Goal: Information Seeking & Learning: Learn about a topic

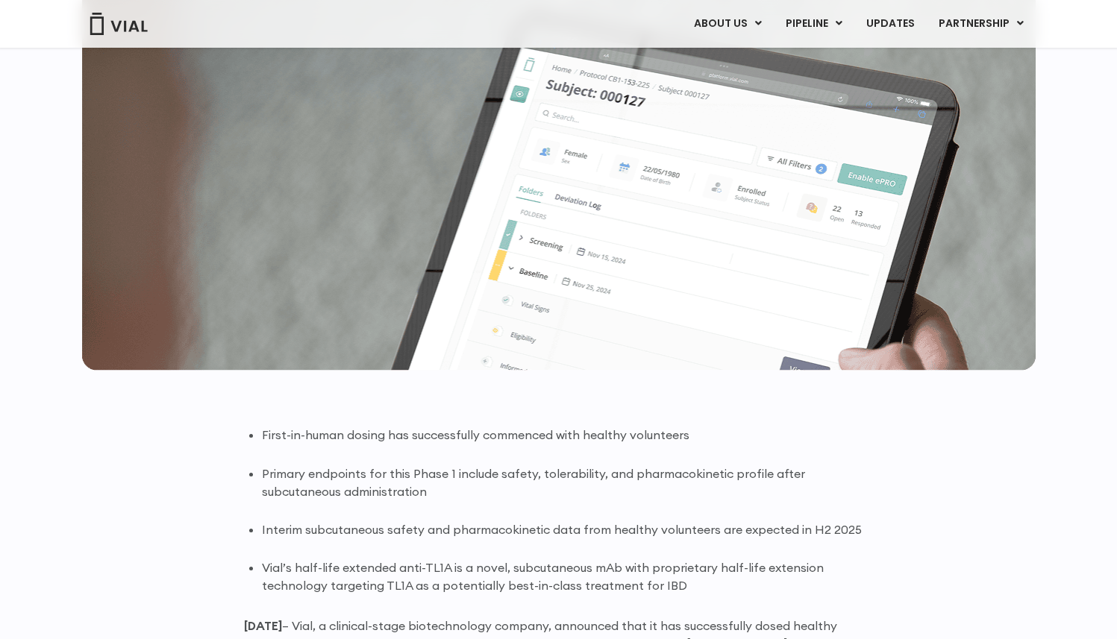
scroll to position [706, 0]
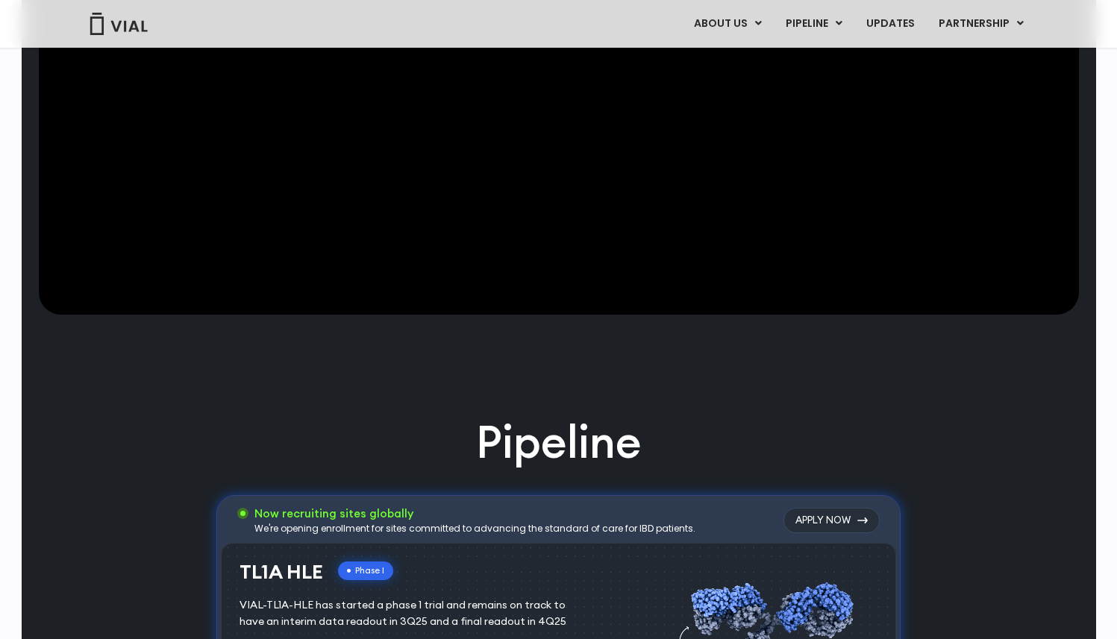
scroll to position [539, 0]
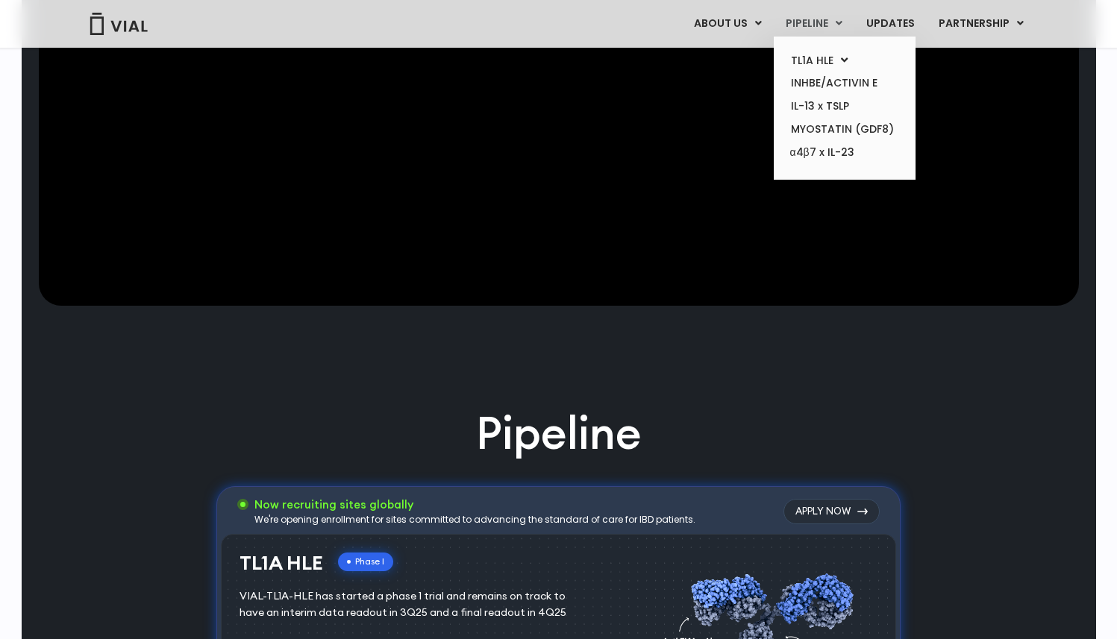
click at [812, 27] on link "PIPELINE" at bounding box center [814, 23] width 80 height 25
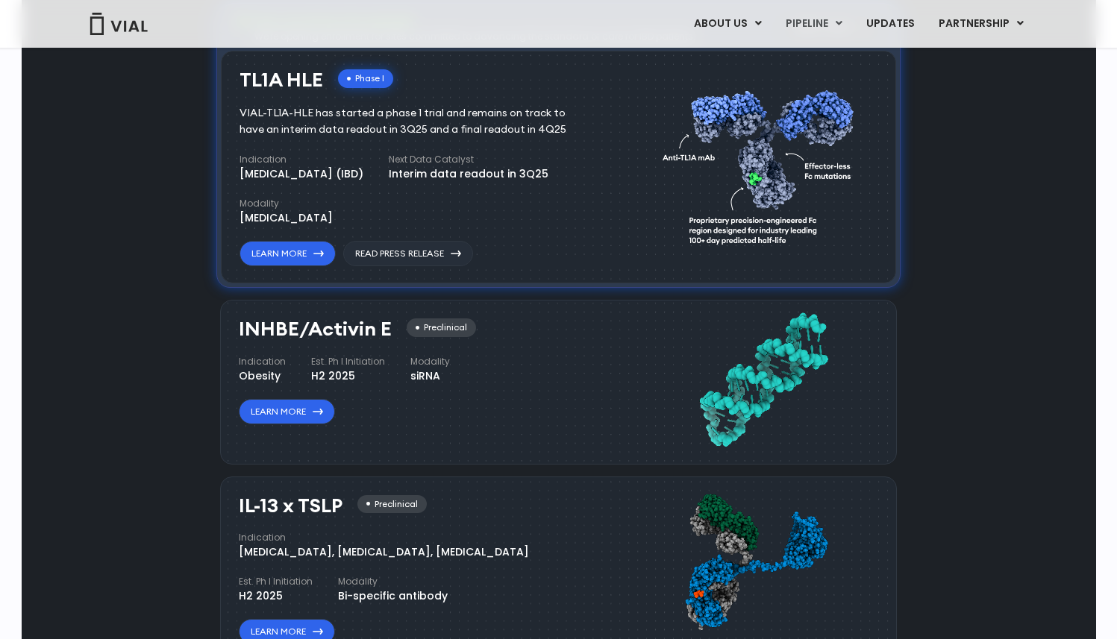
scroll to position [1001, 0]
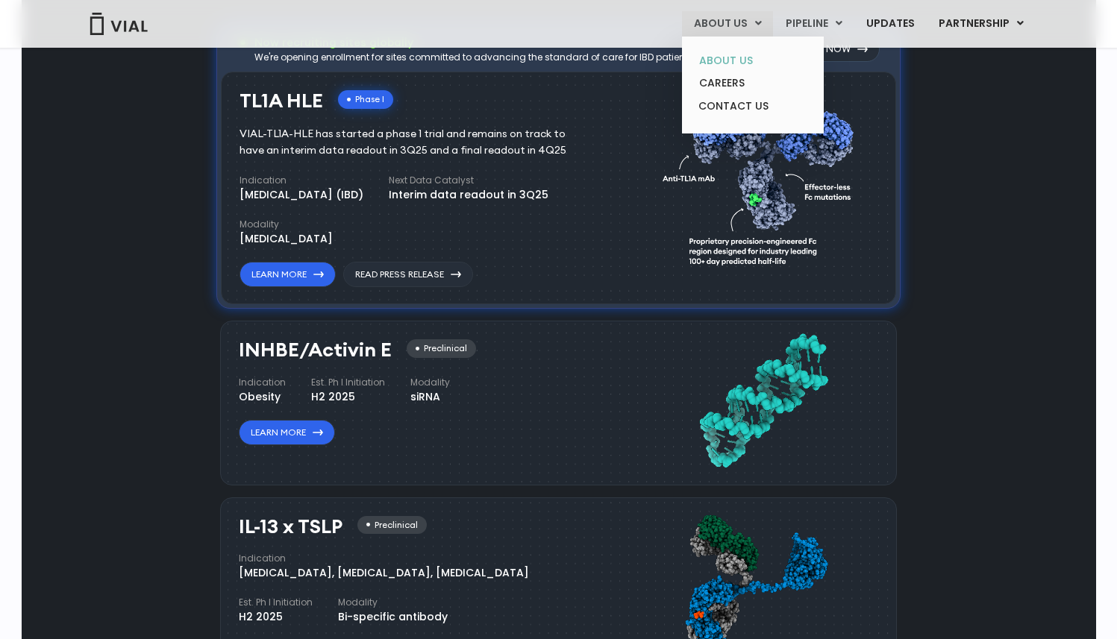
click at [730, 55] on link "ABOUT US" at bounding box center [752, 60] width 131 height 23
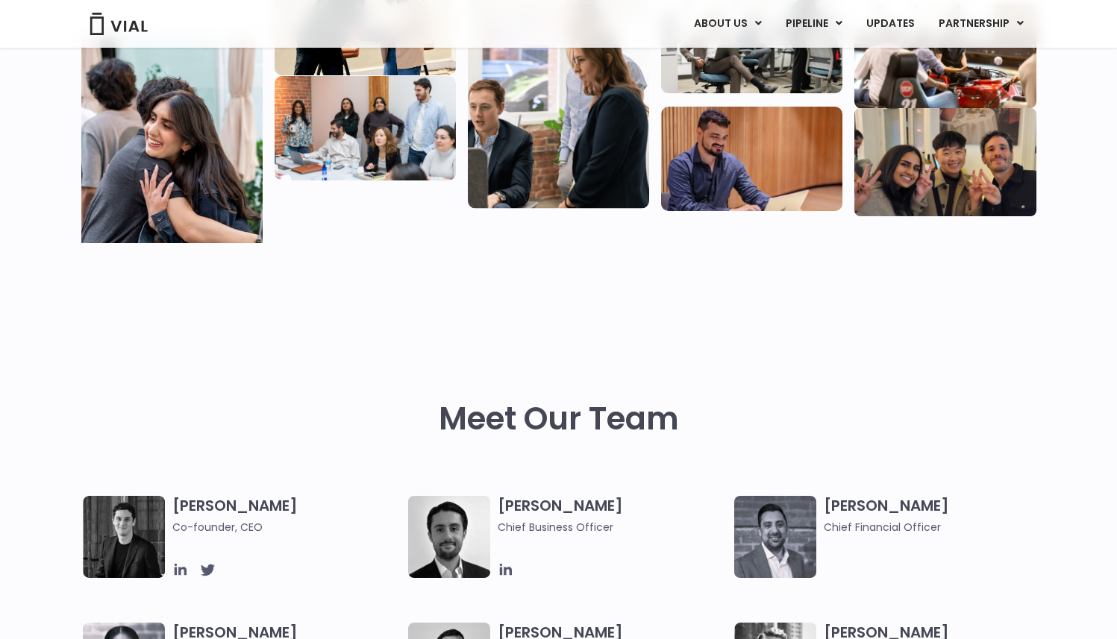
scroll to position [366, 0]
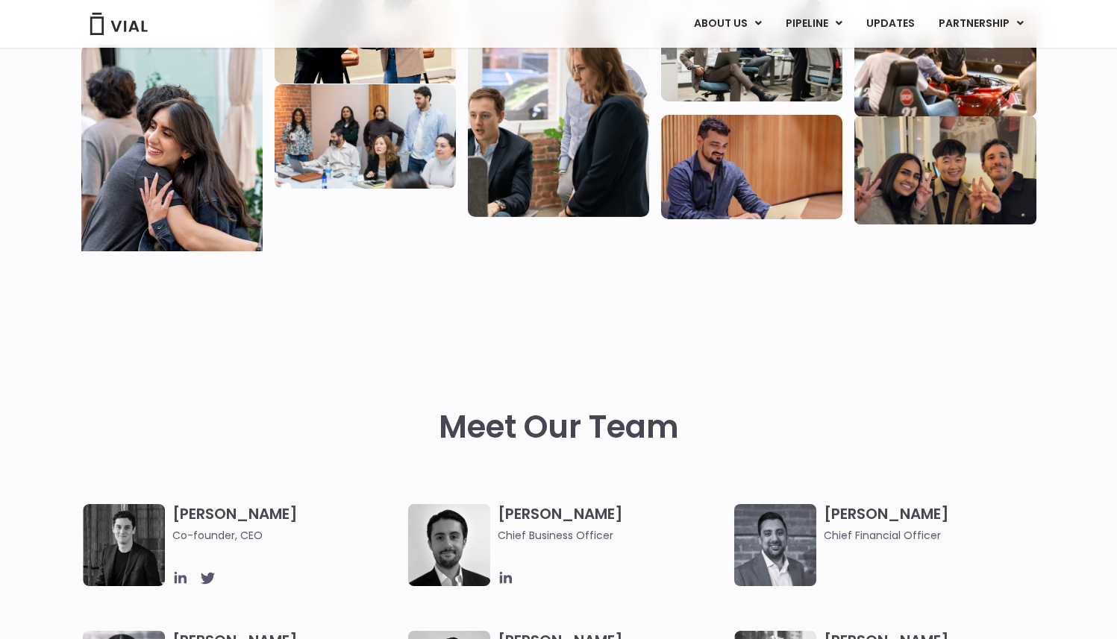
click at [128, 544] on img at bounding box center [124, 545] width 82 height 82
click at [184, 571] on icon at bounding box center [180, 578] width 16 height 16
